Goal: Task Accomplishment & Management: Manage account settings

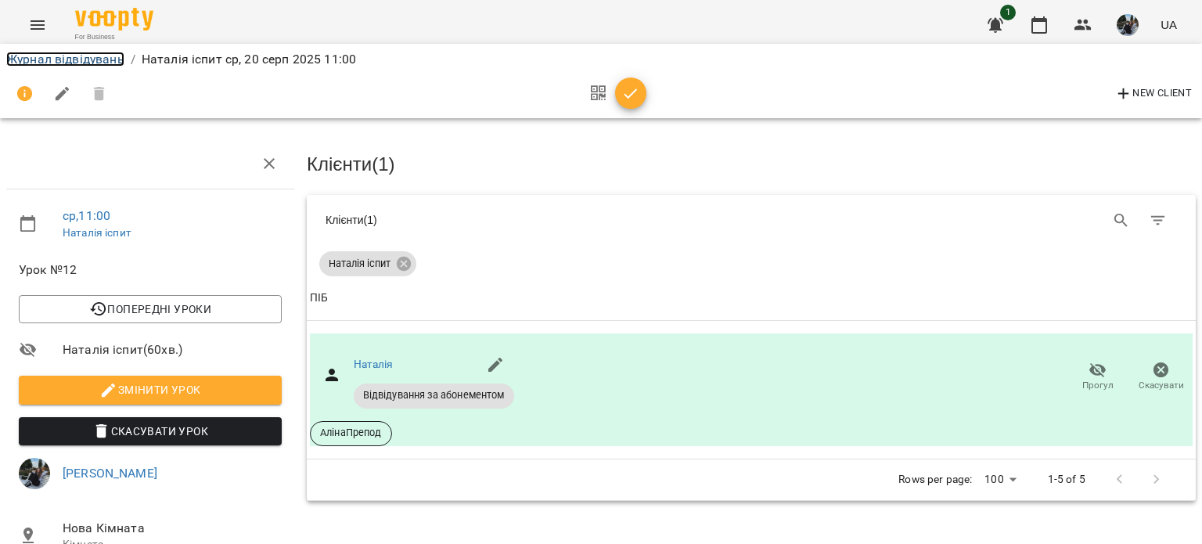
click at [117, 63] on link "Журнал відвідувань" at bounding box center [65, 59] width 118 height 15
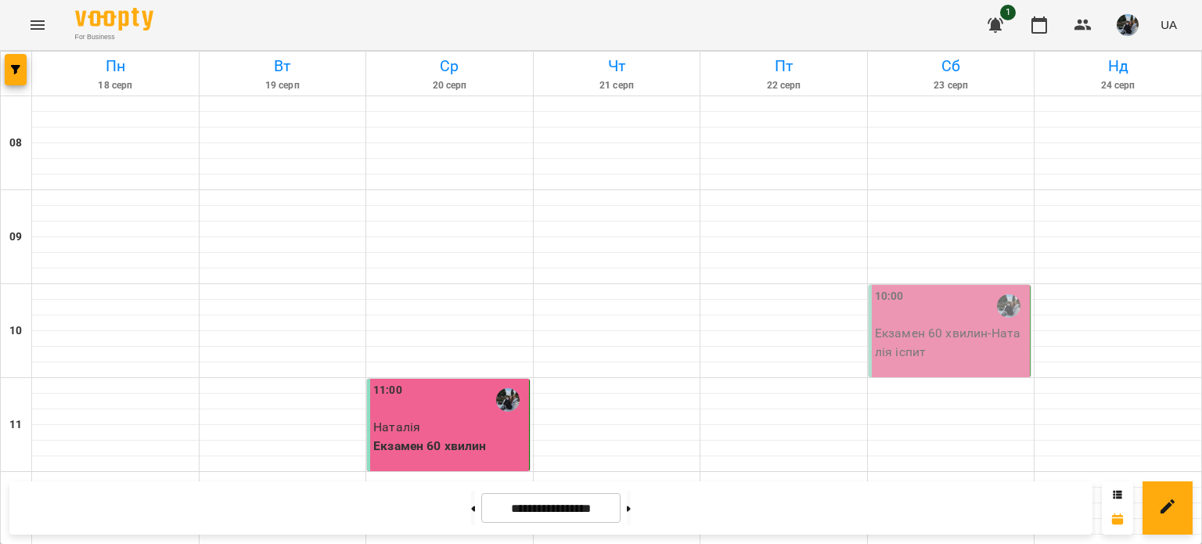
scroll to position [1017, 0]
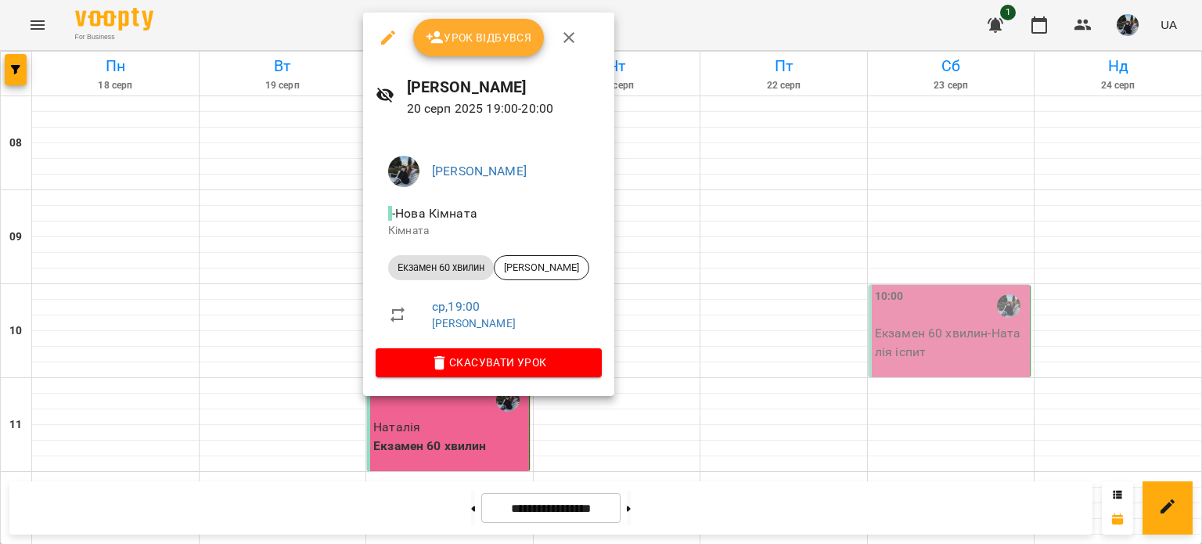
click at [450, 38] on span "Урок відбувся" at bounding box center [479, 37] width 106 height 19
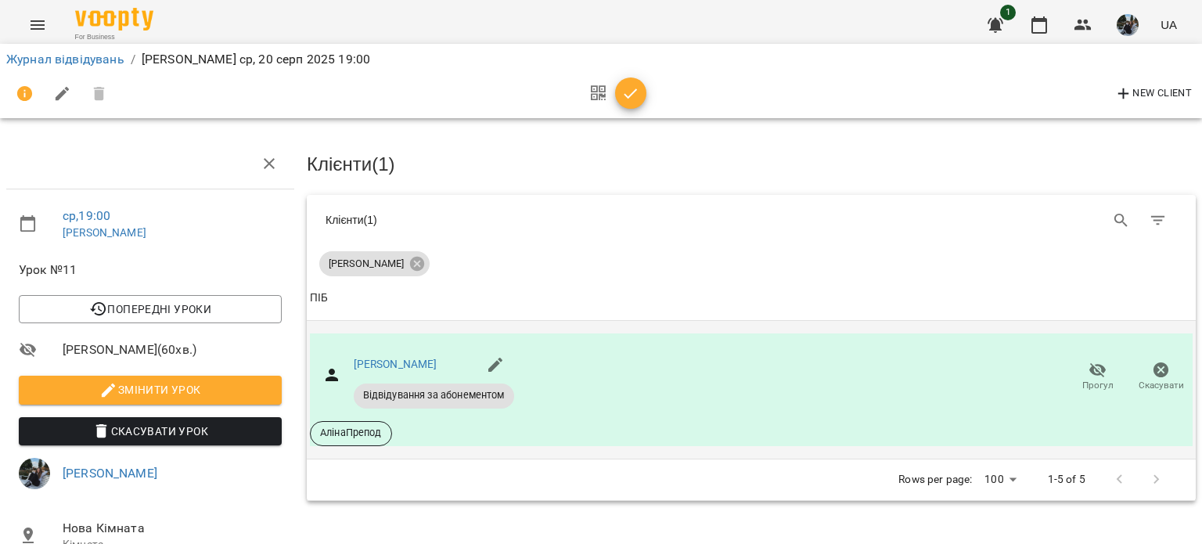
click at [470, 396] on span "Відвідування за абонементом" at bounding box center [434, 395] width 160 height 14
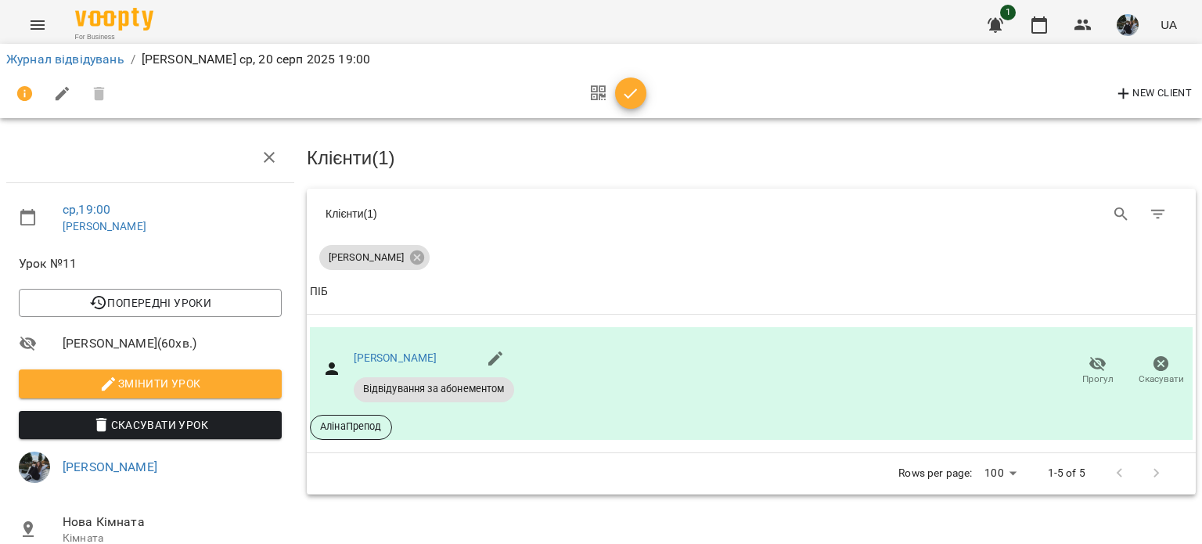
scroll to position [218, 0]
click at [617, 95] on span "button" at bounding box center [630, 94] width 31 height 19
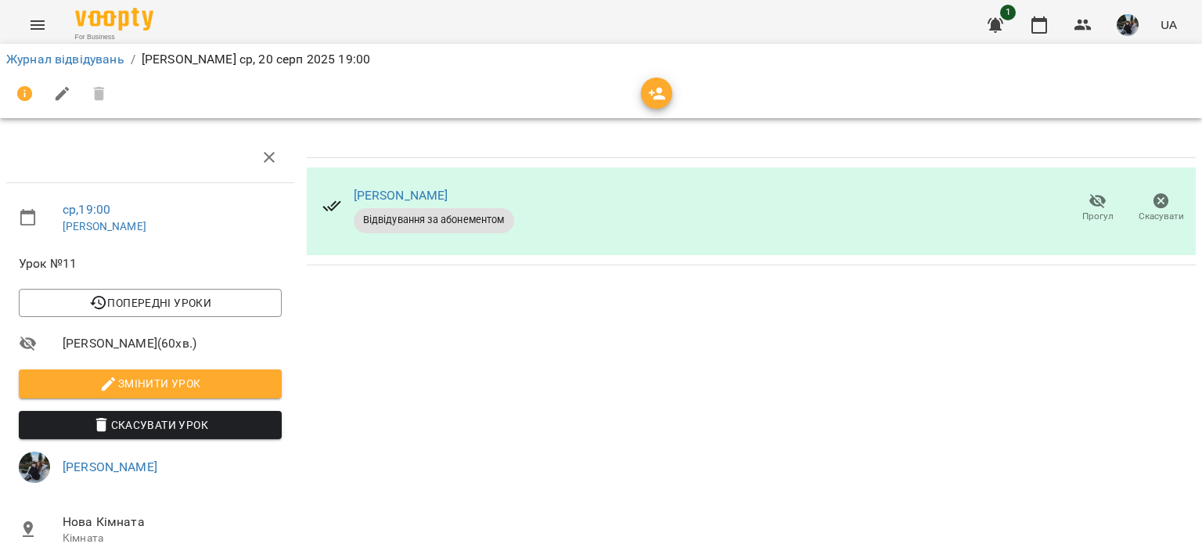
click at [94, 68] on li "Журнал відвідувань" at bounding box center [65, 59] width 118 height 19
click at [92, 62] on link "Журнал відвідувань" at bounding box center [65, 59] width 118 height 15
